Goal: Check status: Check status

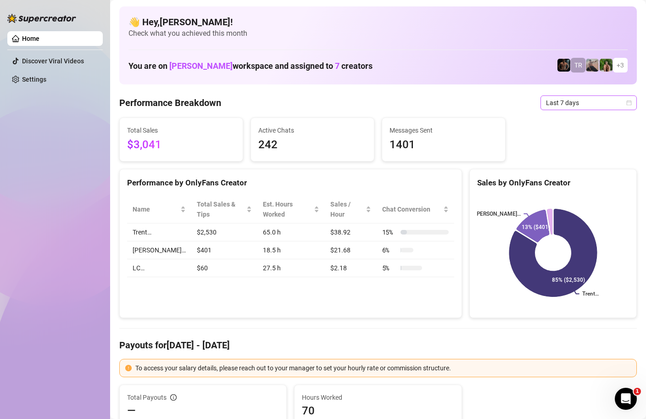
click at [631, 103] on icon "calendar" at bounding box center [629, 103] width 6 height 6
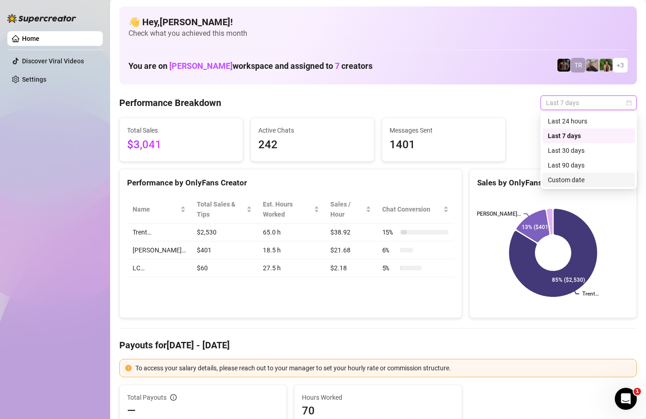
click at [571, 178] on div "Custom date" at bounding box center [589, 180] width 82 height 10
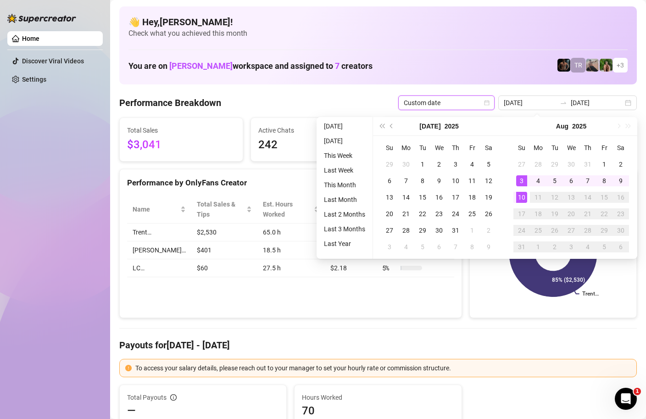
type input "[DATE]"
click at [520, 198] on div "10" at bounding box center [521, 197] width 11 height 11
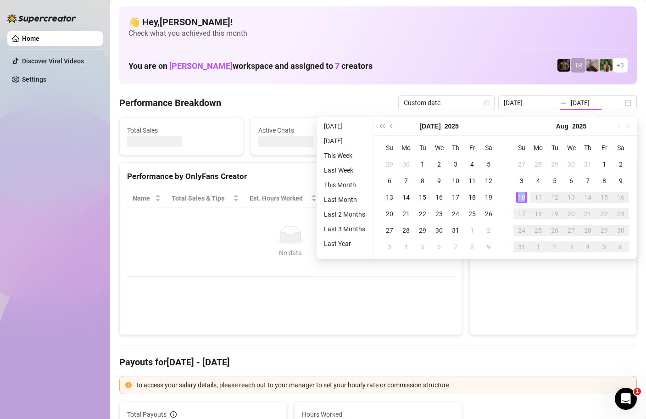
type input "[DATE]"
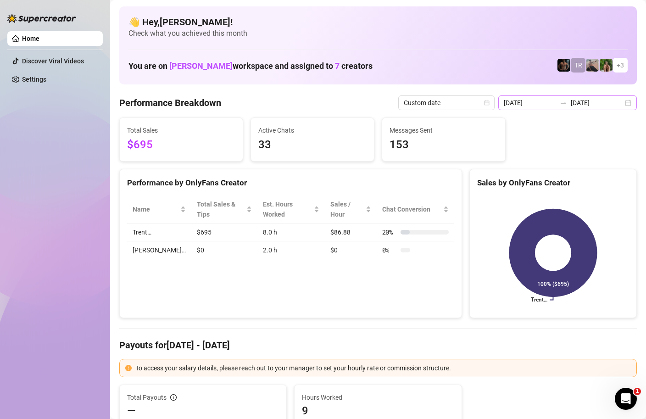
click at [632, 102] on div "2025-08-10 2025-08-10" at bounding box center [567, 102] width 139 height 15
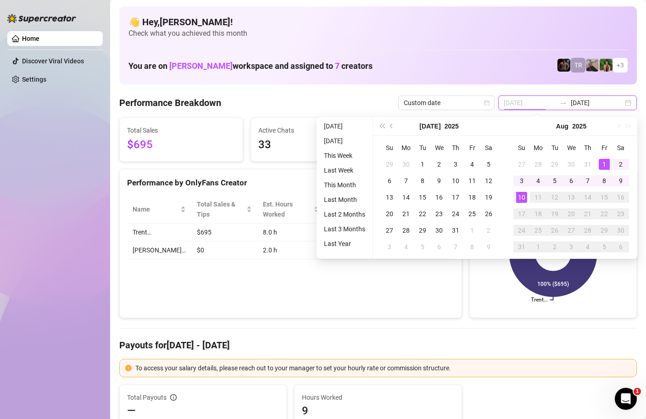
type input "2025-08-01"
click at [603, 162] on div "1" at bounding box center [604, 164] width 11 height 11
type input "[DATE]"
click at [519, 195] on div "10" at bounding box center [521, 197] width 11 height 11
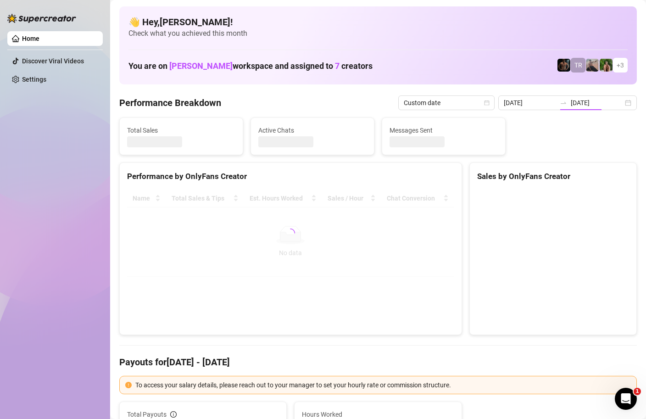
type input "2025-08-01"
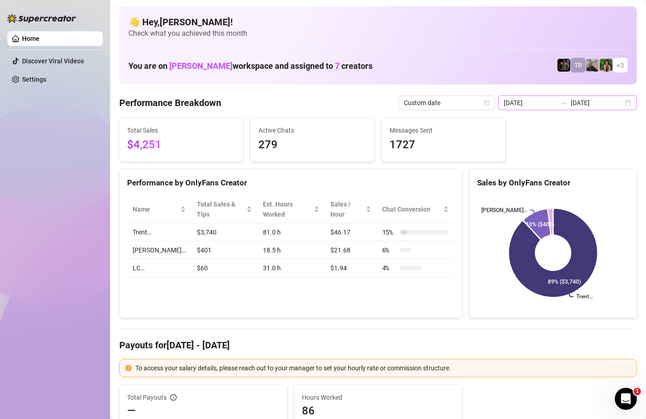
click at [627, 105] on div "2025-08-01 2025-08-10" at bounding box center [567, 102] width 139 height 15
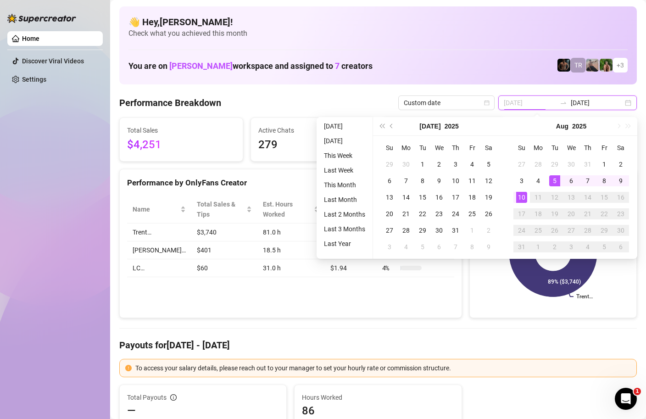
type input "[DATE]"
click at [522, 195] on div "10" at bounding box center [521, 197] width 11 height 11
type input "[DATE]"
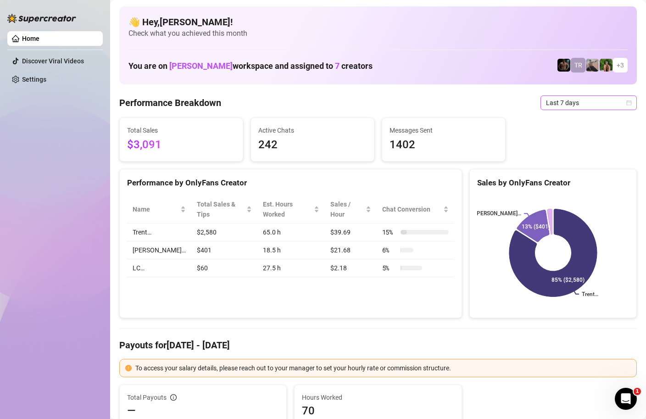
click at [628, 103] on icon "calendar" at bounding box center [629, 103] width 6 height 6
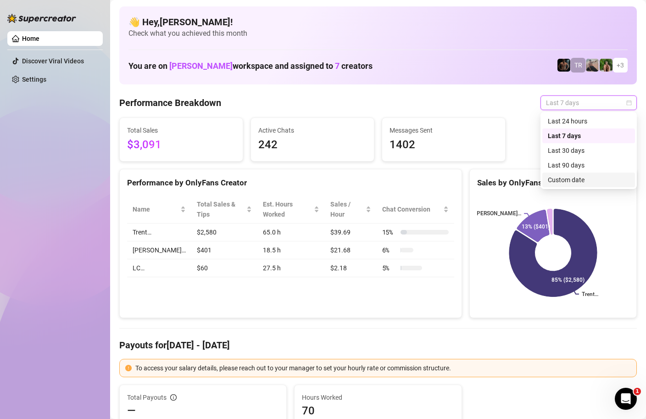
click at [572, 181] on div "Custom date" at bounding box center [589, 180] width 82 height 10
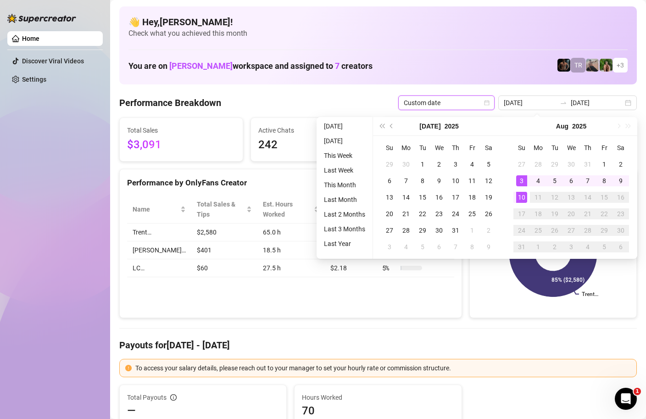
type input "[DATE]"
click at [520, 197] on div "10" at bounding box center [521, 197] width 11 height 11
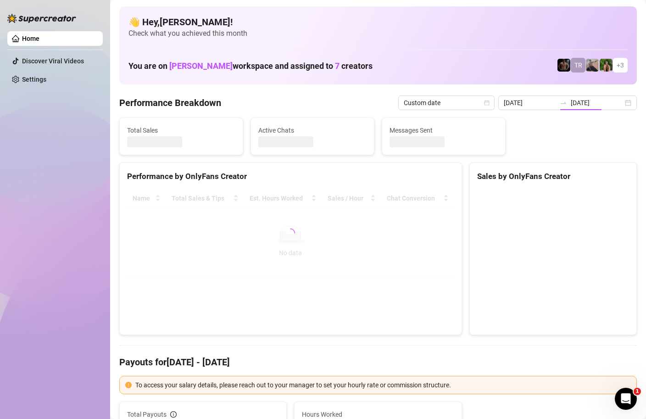
type input "[DATE]"
